Goal: Task Accomplishment & Management: Use online tool/utility

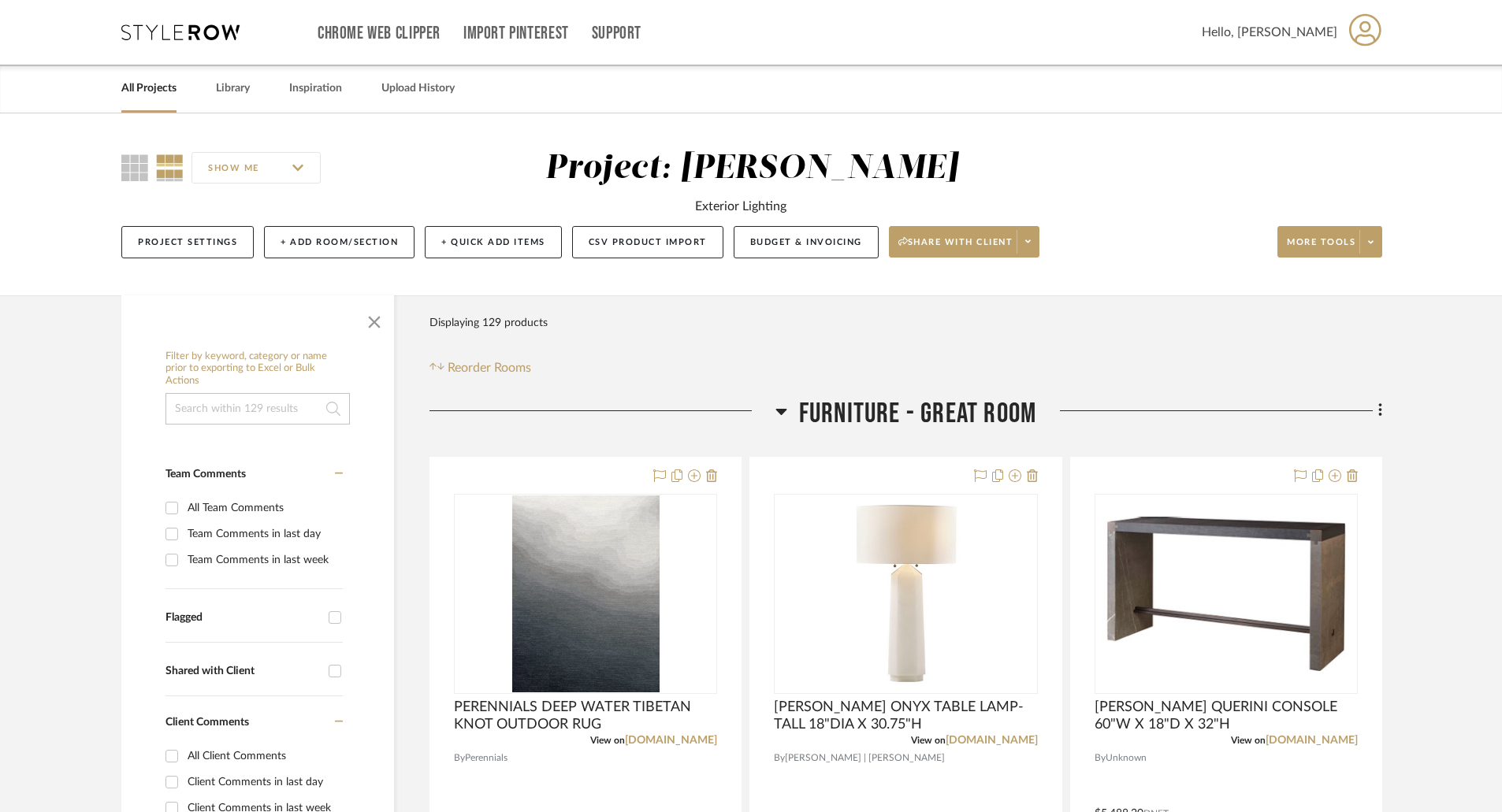
click at [163, 91] on link "All Projects" at bounding box center [148, 88] width 55 height 21
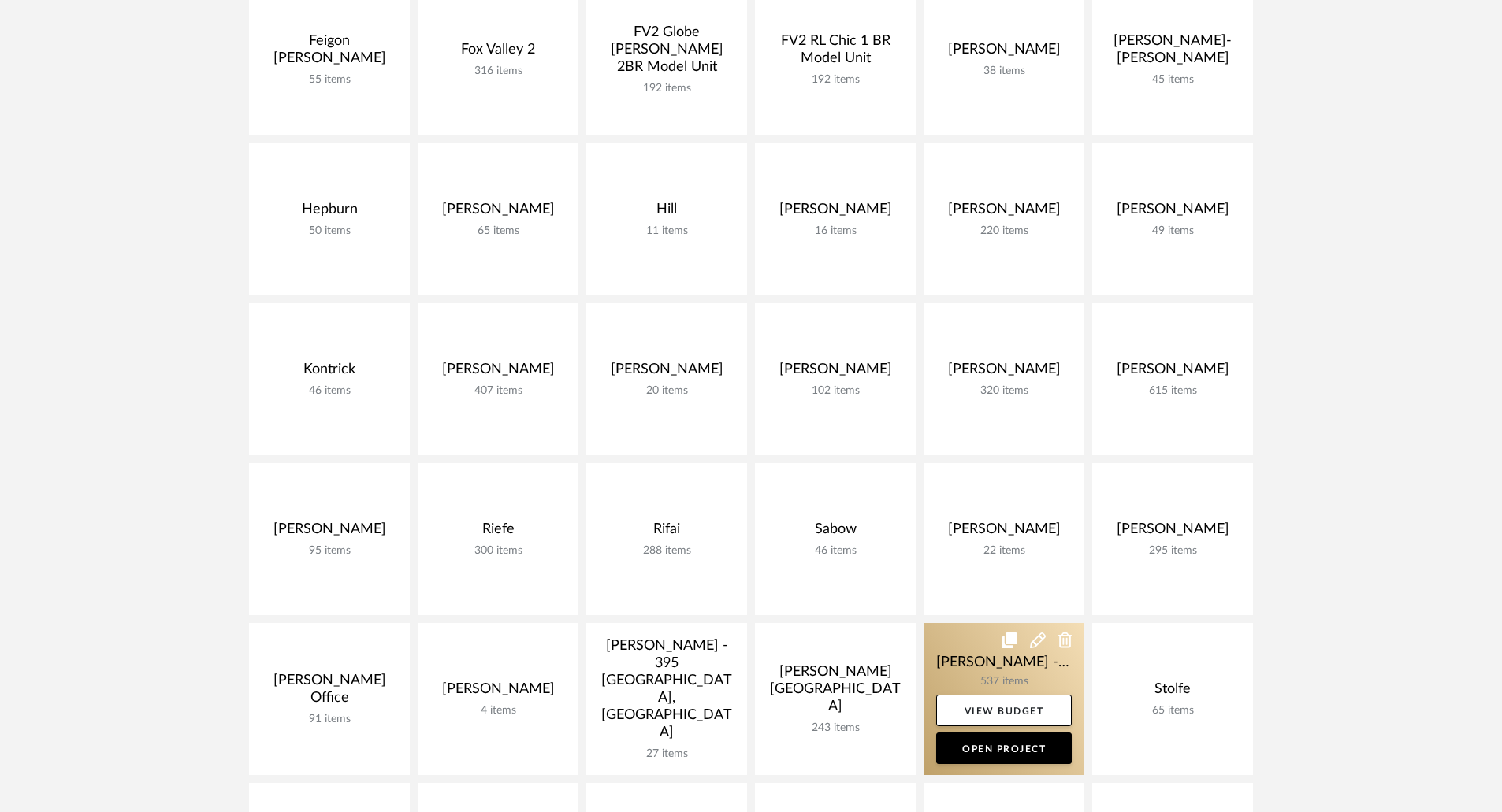
scroll to position [630, 0]
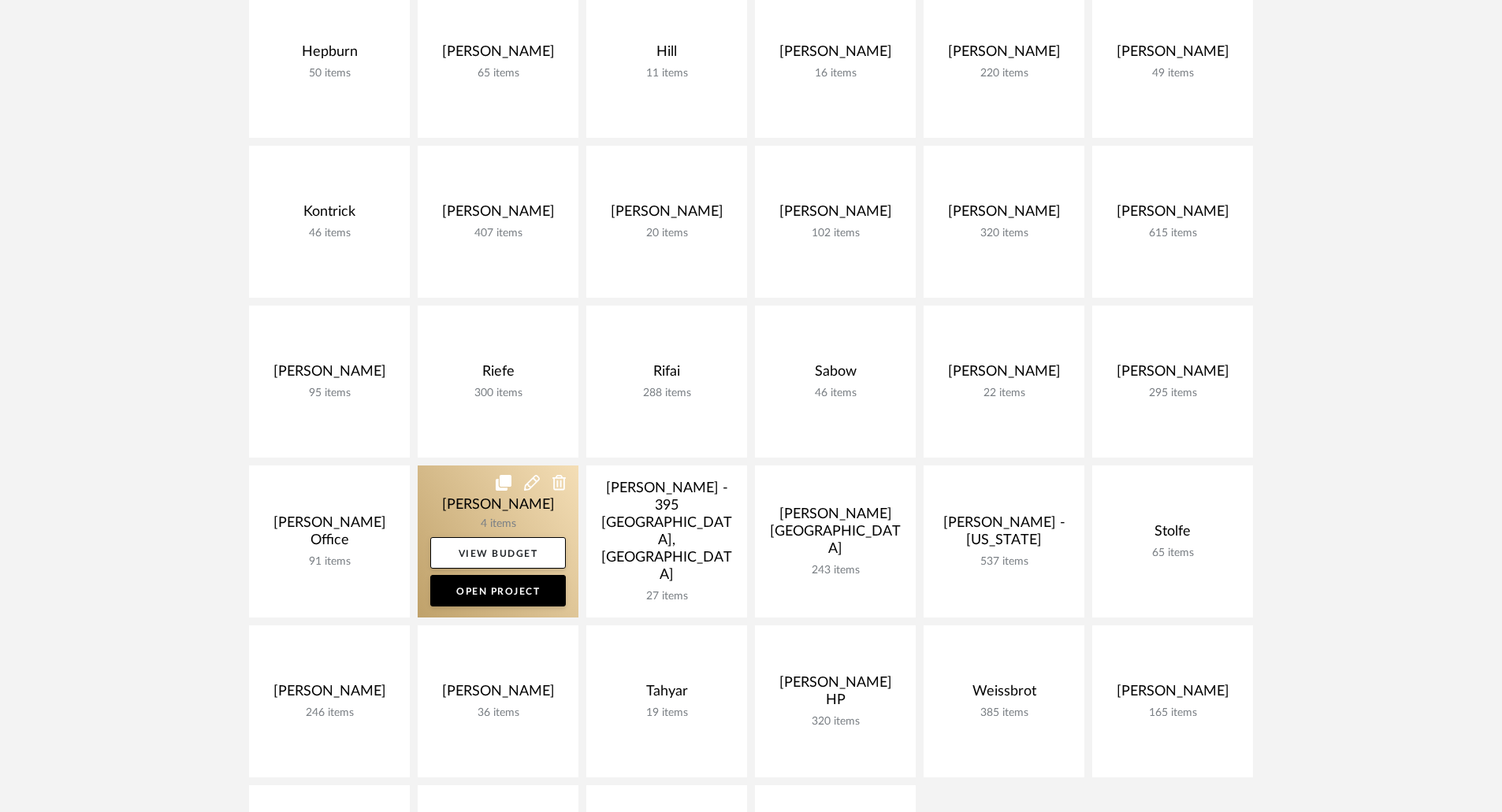
click at [538, 510] on link at bounding box center [498, 541] width 161 height 152
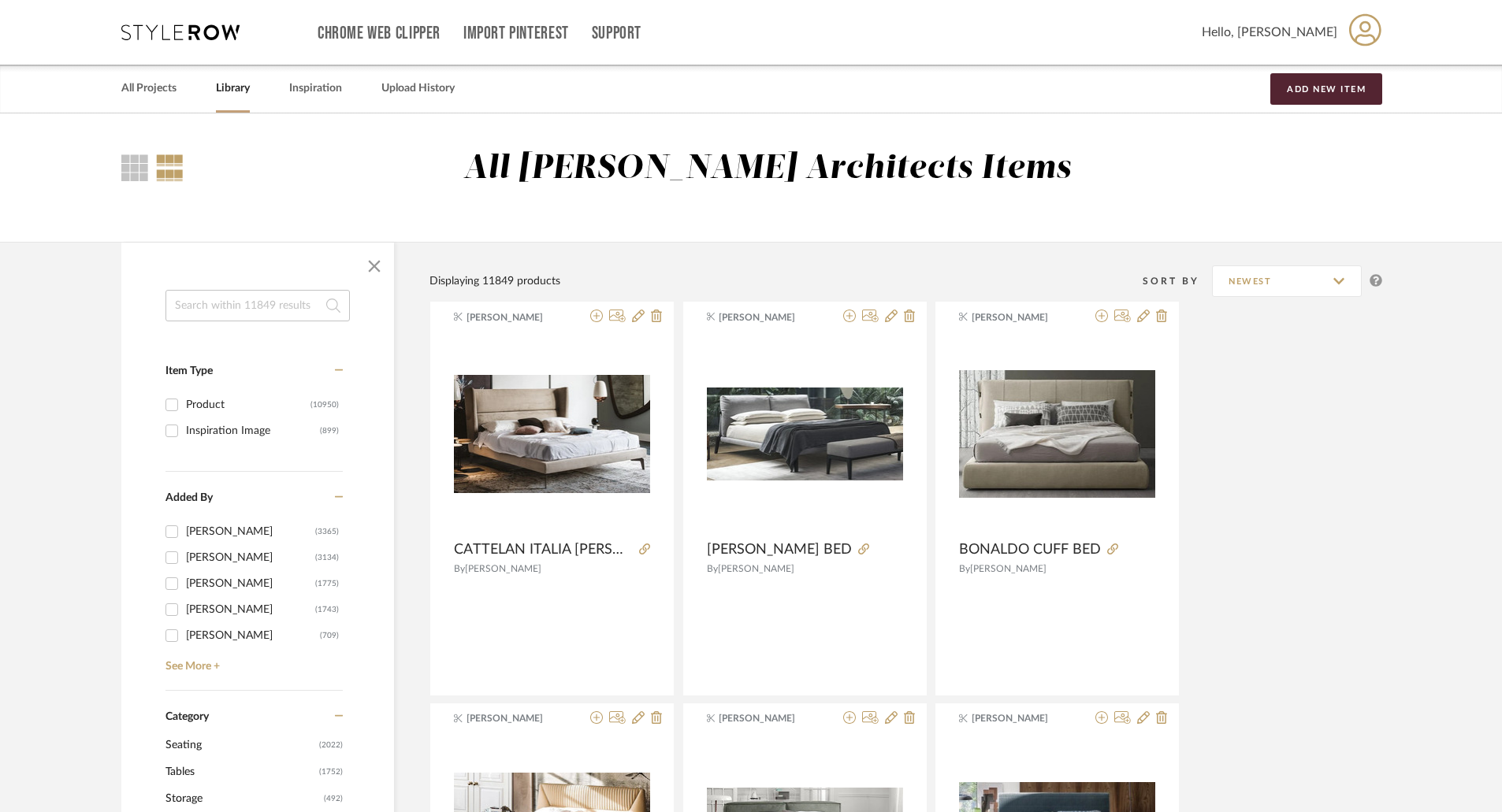
click at [261, 307] on input at bounding box center [258, 305] width 184 height 32
click at [335, 223] on div "All Morgante Wilson Architects Items" at bounding box center [751, 178] width 1502 height 129
click at [278, 299] on input at bounding box center [258, 305] width 184 height 32
drag, startPoint x: 294, startPoint y: 5, endPoint x: 794, endPoint y: 28, distance: 500.5
click at [794, 28] on div "Chrome Web Clipper Import Pinterest Support" at bounding box center [759, 32] width 884 height 64
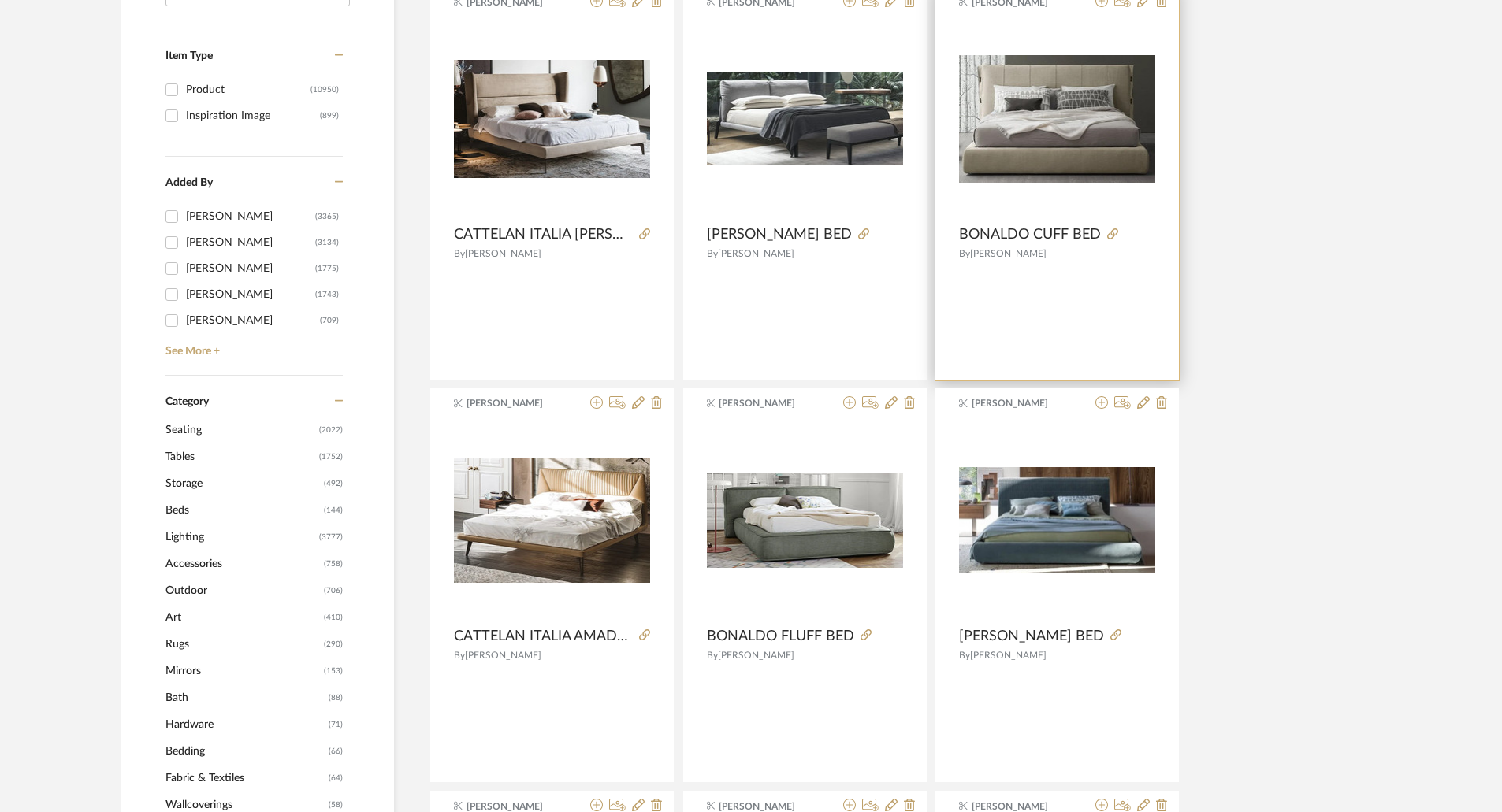
scroll to position [79, 0]
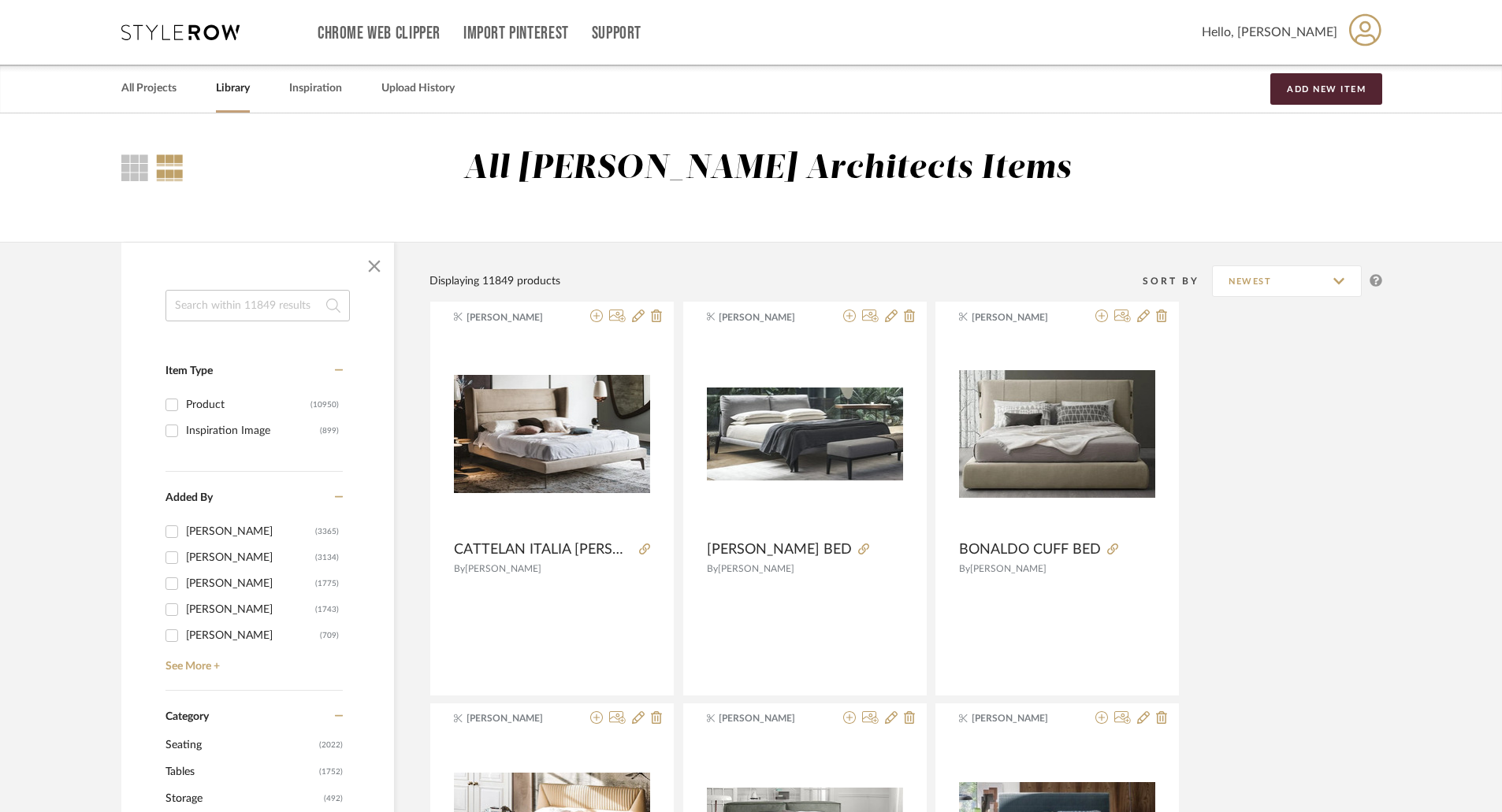
click at [246, 299] on input at bounding box center [258, 305] width 184 height 32
type input "apparatus"
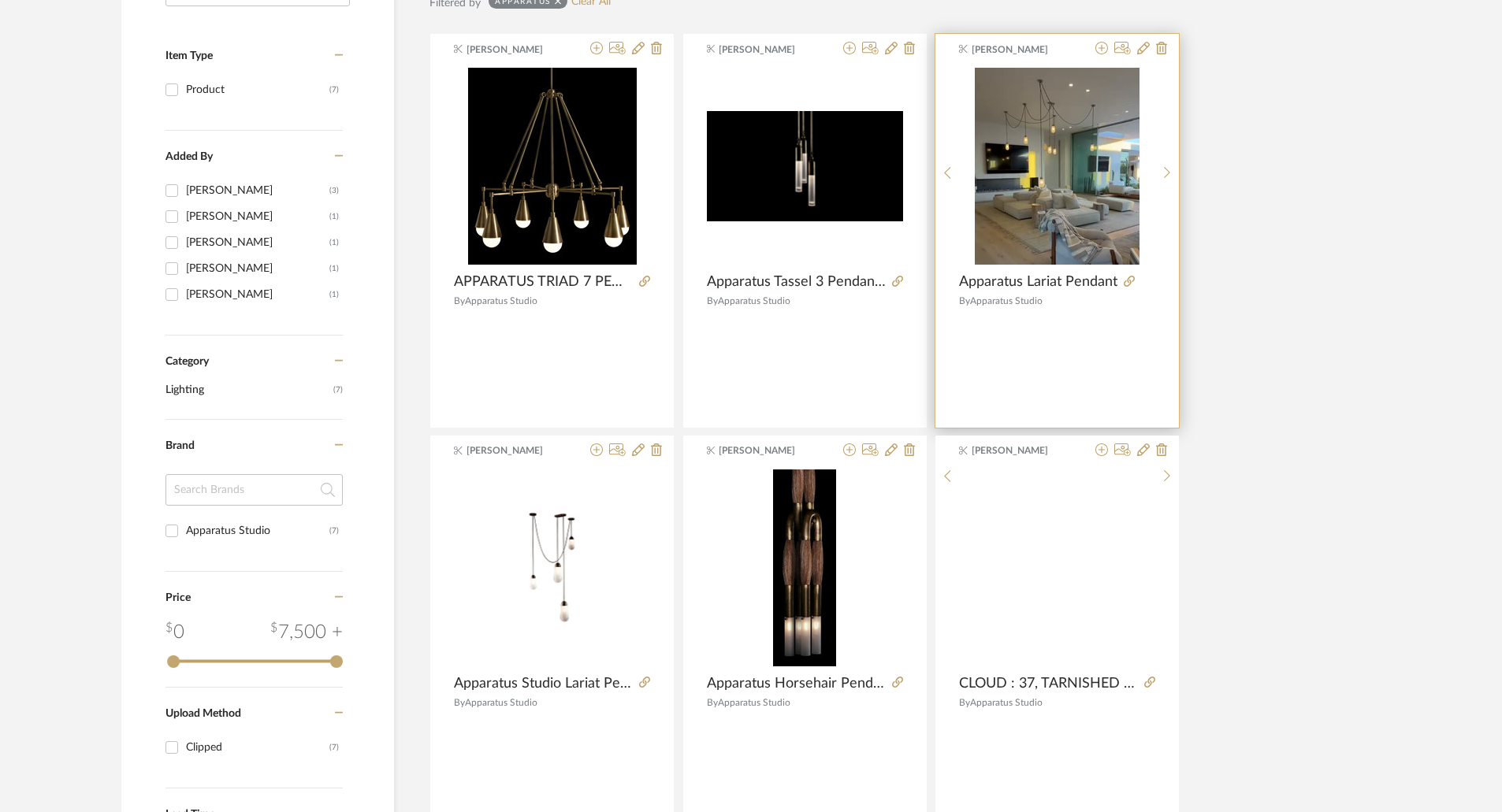
scroll to position [473, 0]
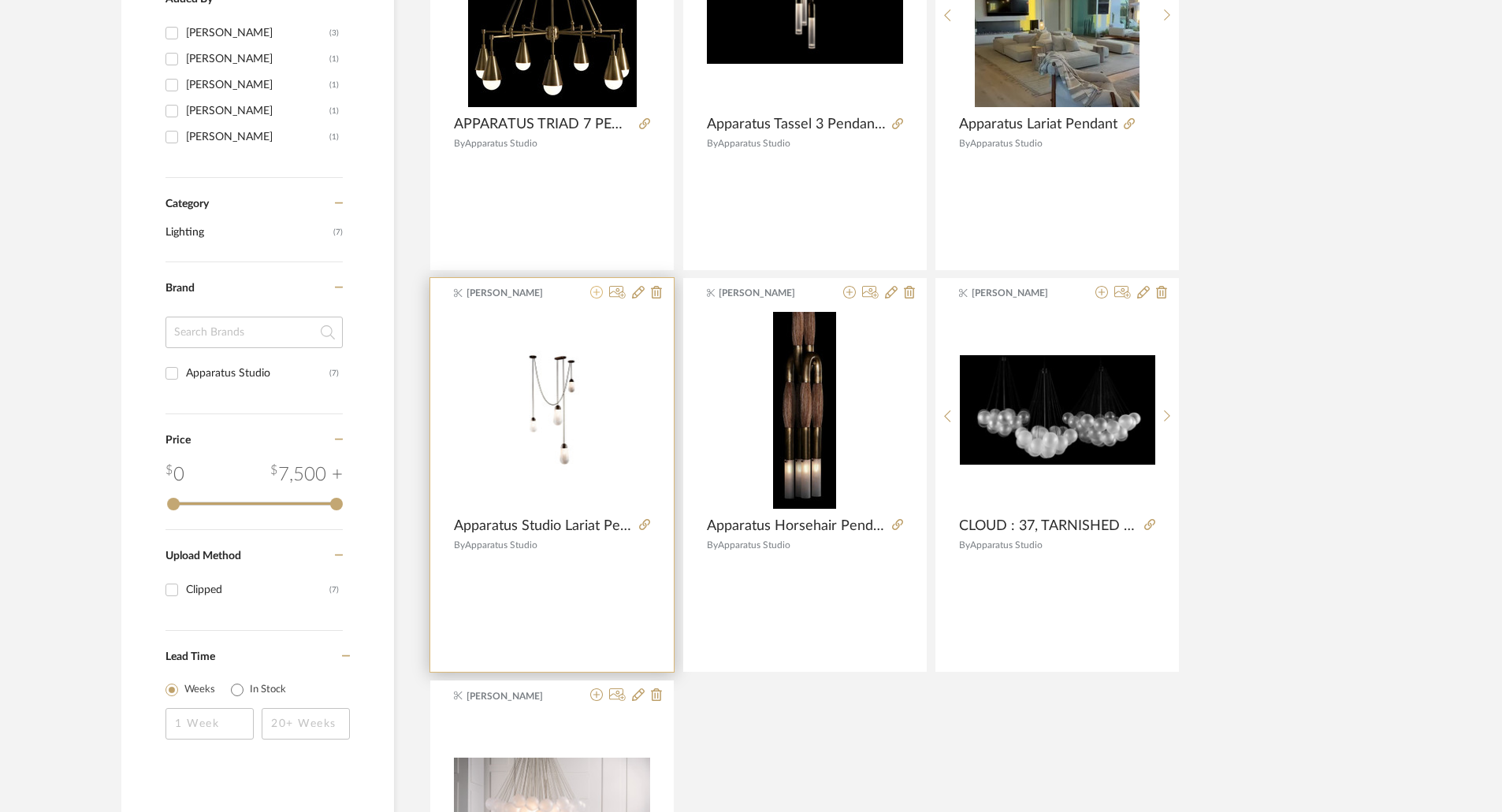
click at [597, 291] on icon at bounding box center [597, 292] width 13 height 13
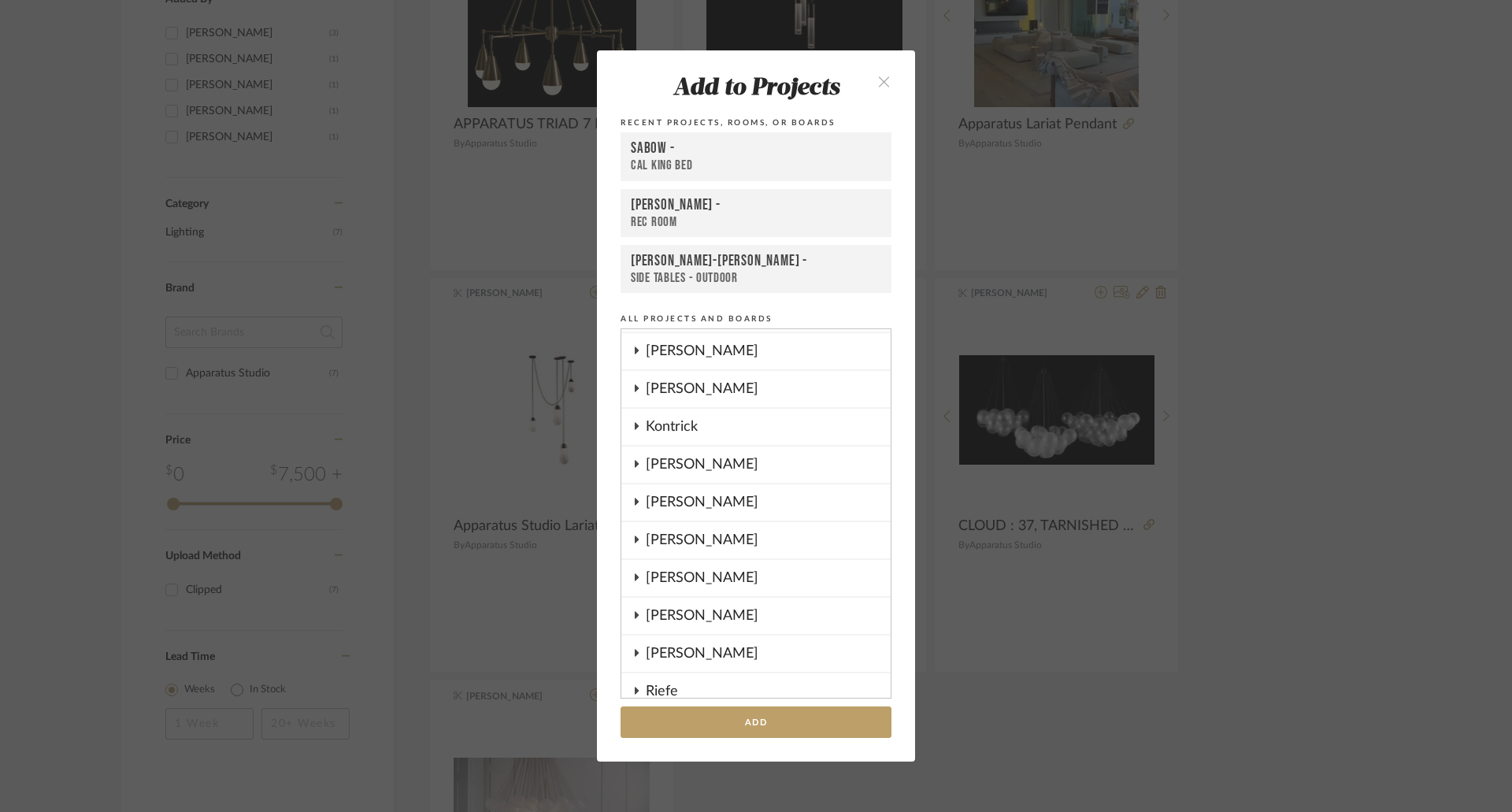
scroll to position [1188, 0]
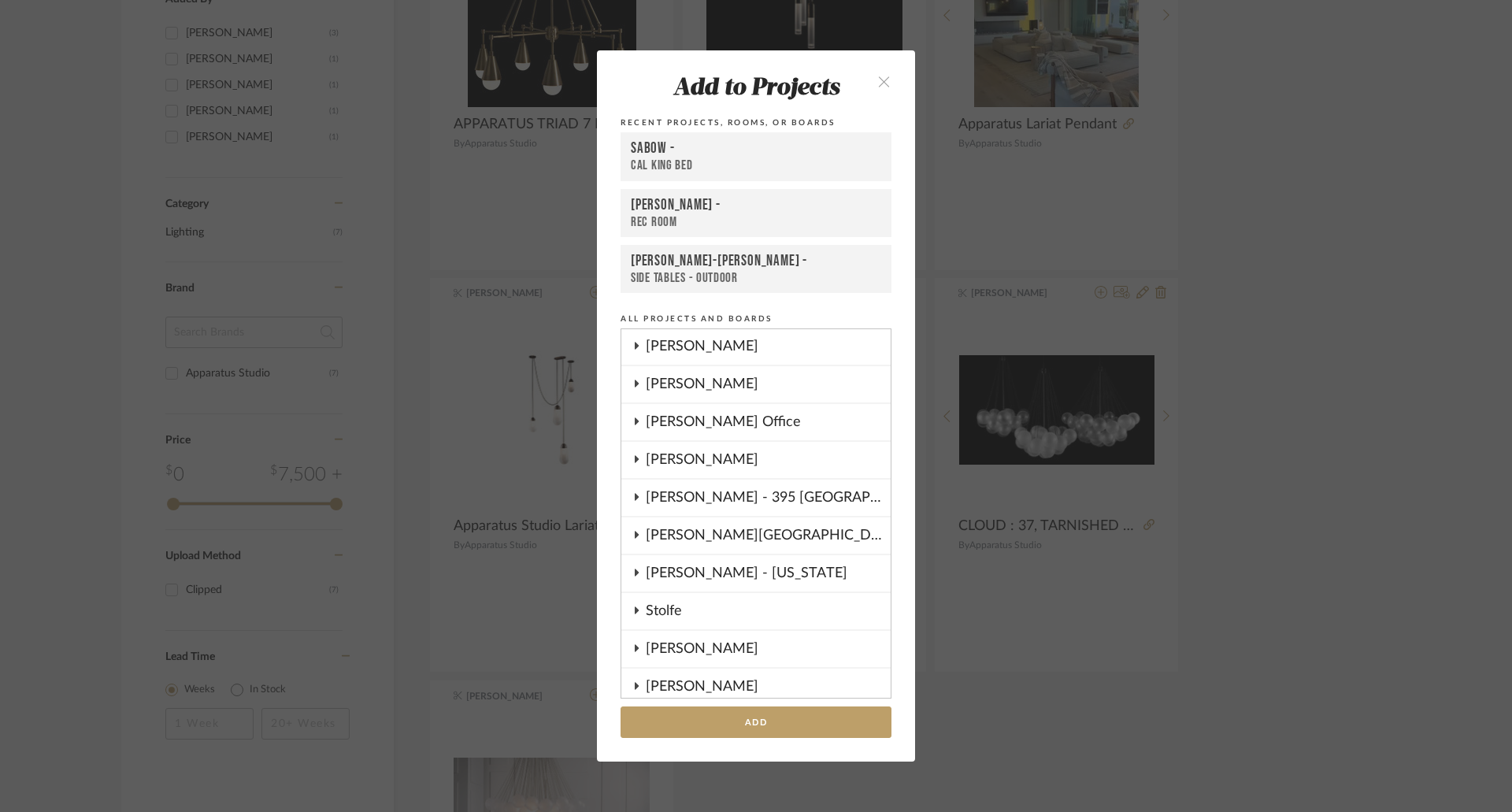
click at [635, 458] on icon at bounding box center [637, 459] width 4 height 7
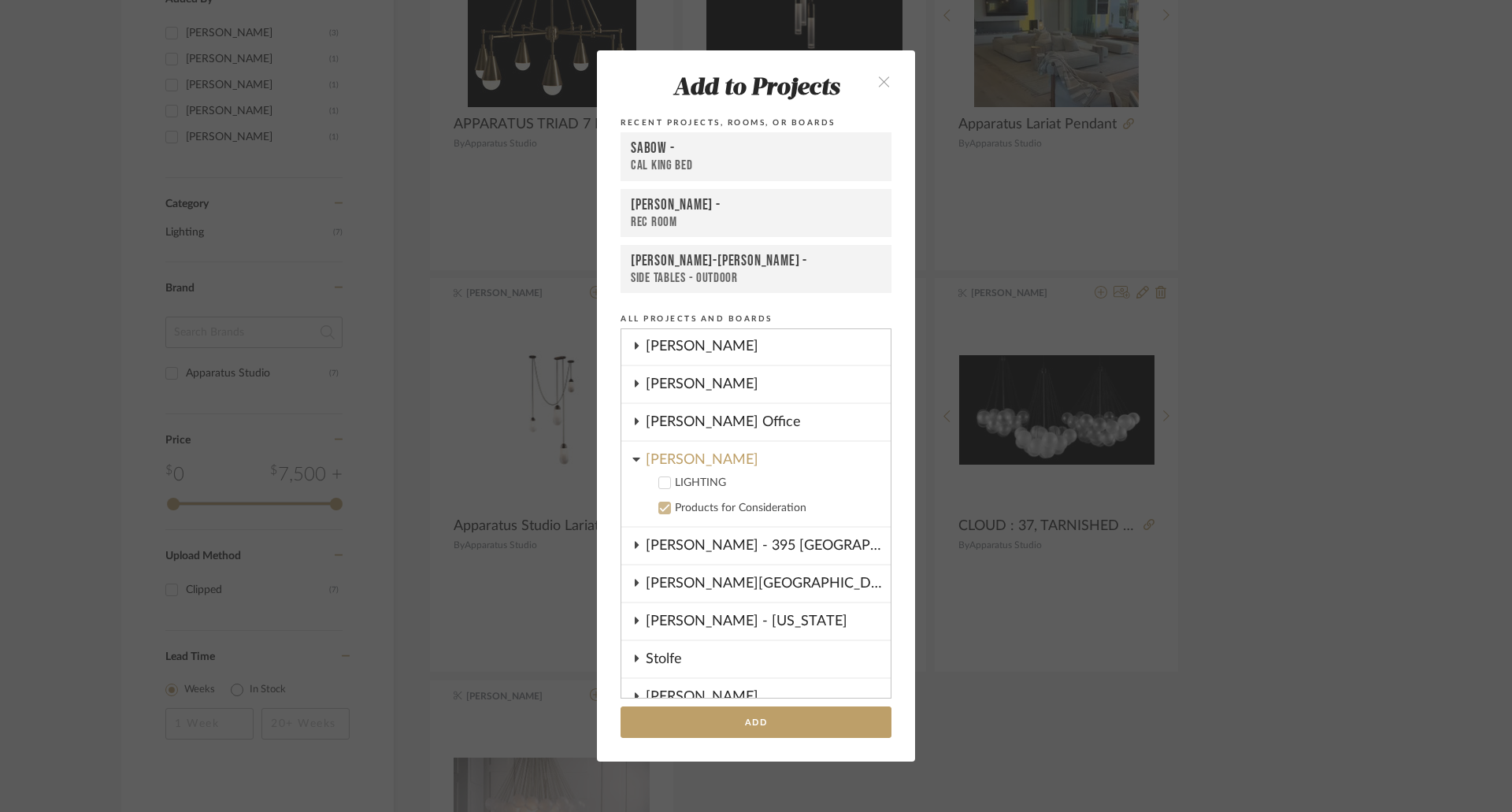
click at [660, 482] on icon at bounding box center [665, 483] width 11 height 11
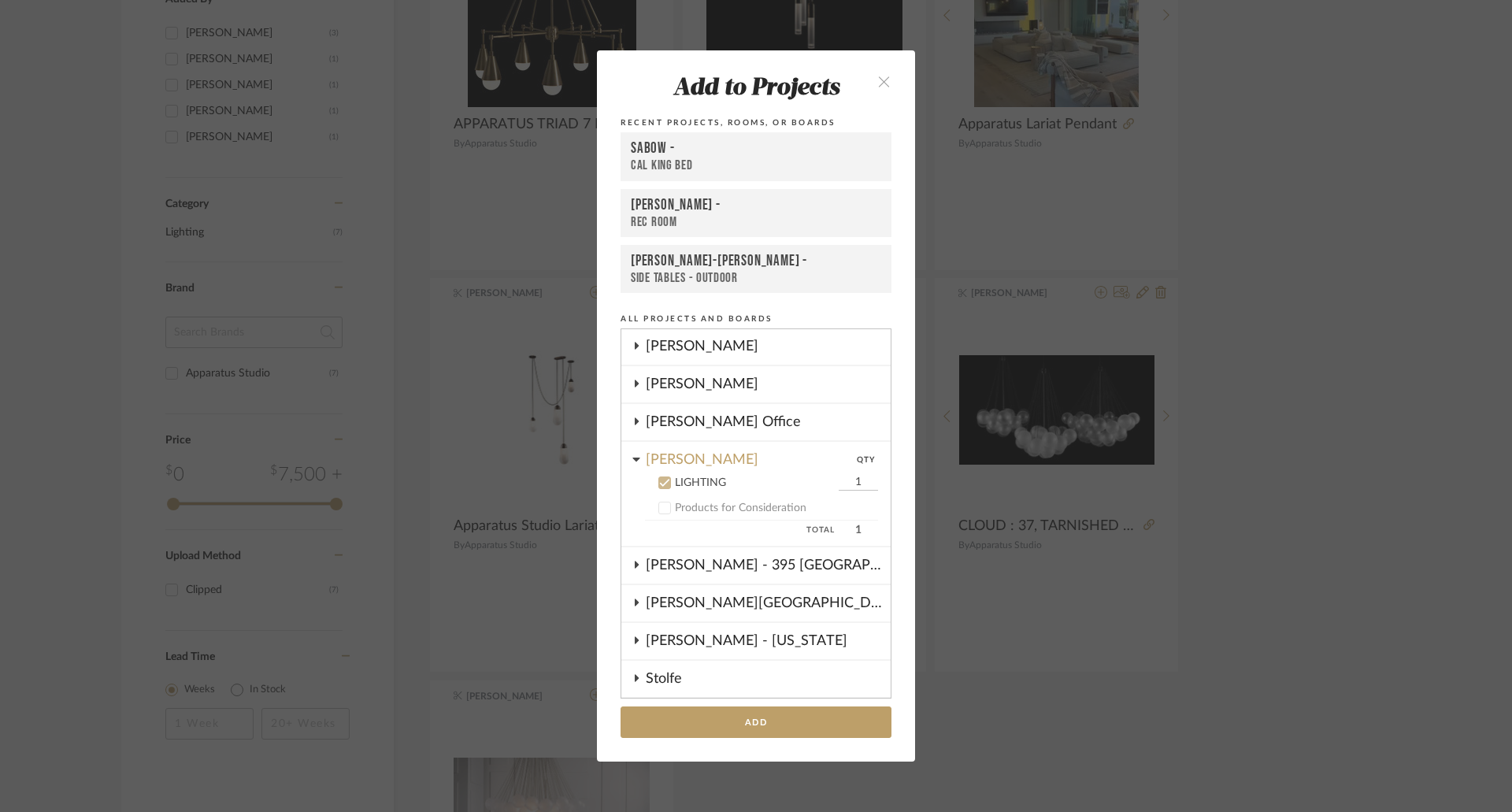
scroll to position [953, 0]
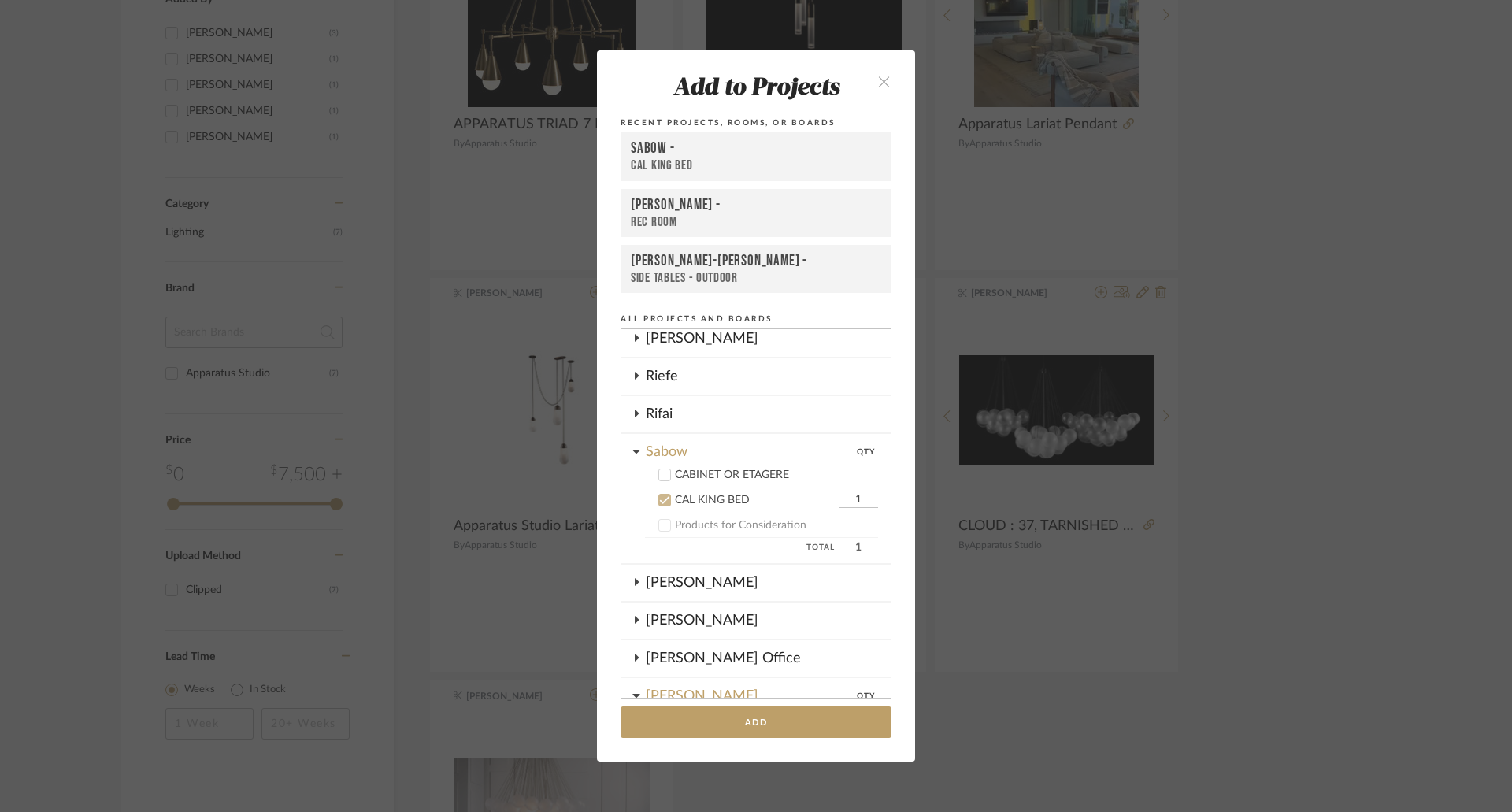
click at [723, 498] on div "CAL KING BED" at bounding box center [755, 500] width 160 height 13
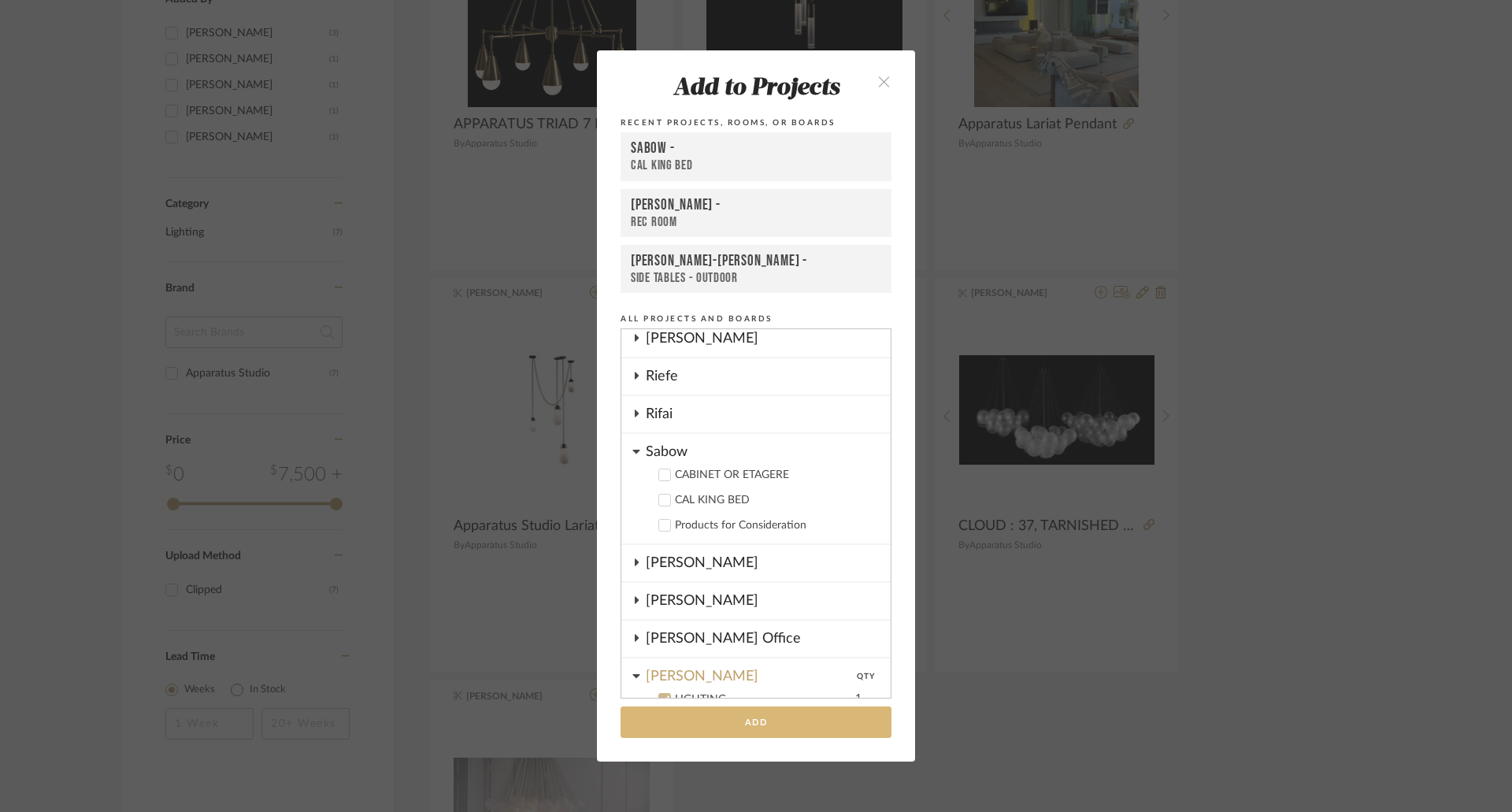
click at [766, 724] on button "Add" at bounding box center [756, 723] width 271 height 33
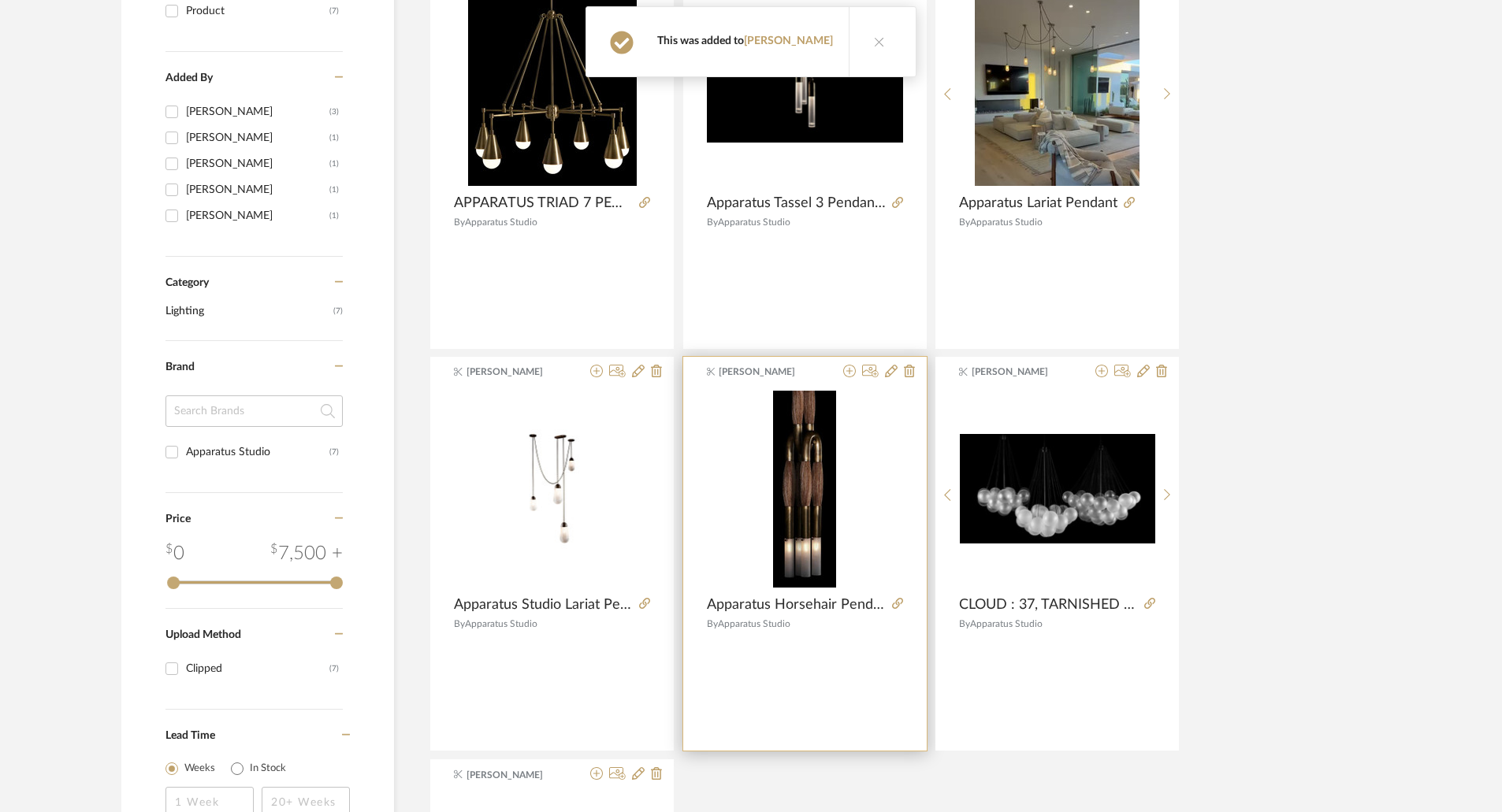
scroll to position [79, 0]
